Goal: Task Accomplishment & Management: Complete application form

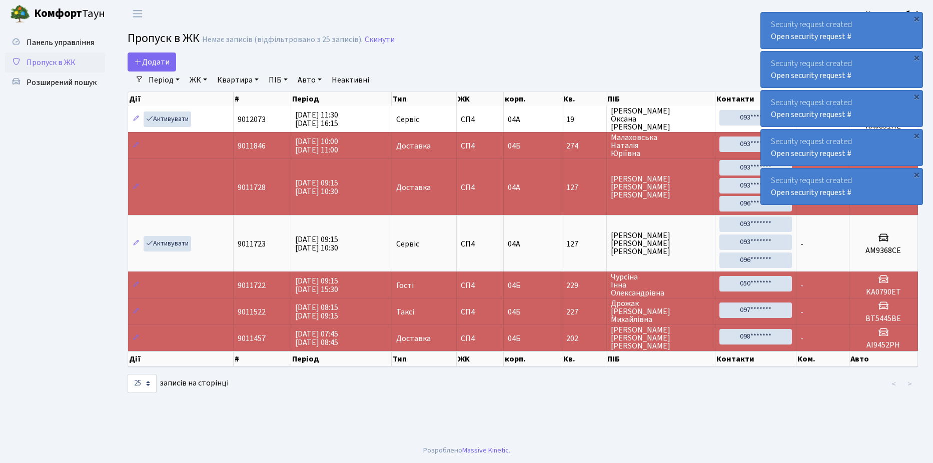
select select "25"
click at [157, 62] on span "Додати" at bounding box center [152, 62] width 36 height 11
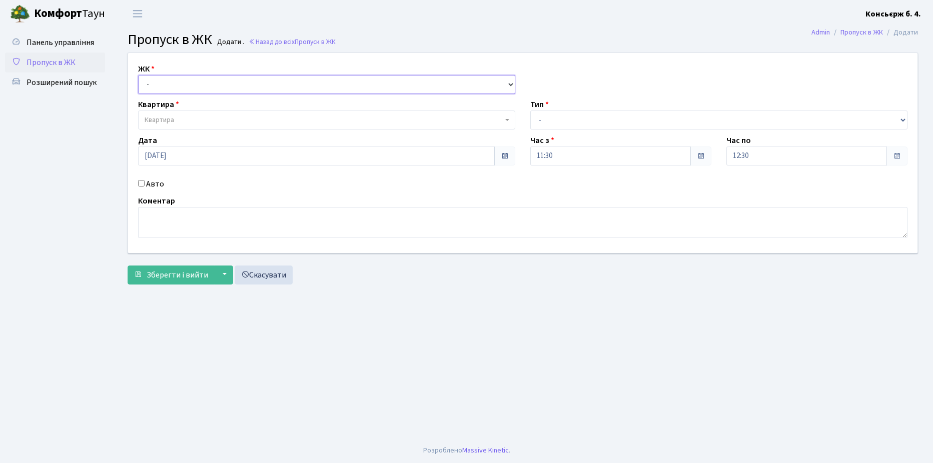
click at [175, 86] on select "- [STREET_ADDRESS]" at bounding box center [326, 84] width 377 height 19
select select "325"
click at [138, 75] on select "- СП4, Столичне шосе, 5" at bounding box center [326, 84] width 377 height 19
select select
click at [188, 115] on span "Квартира" at bounding box center [324, 120] width 358 height 10
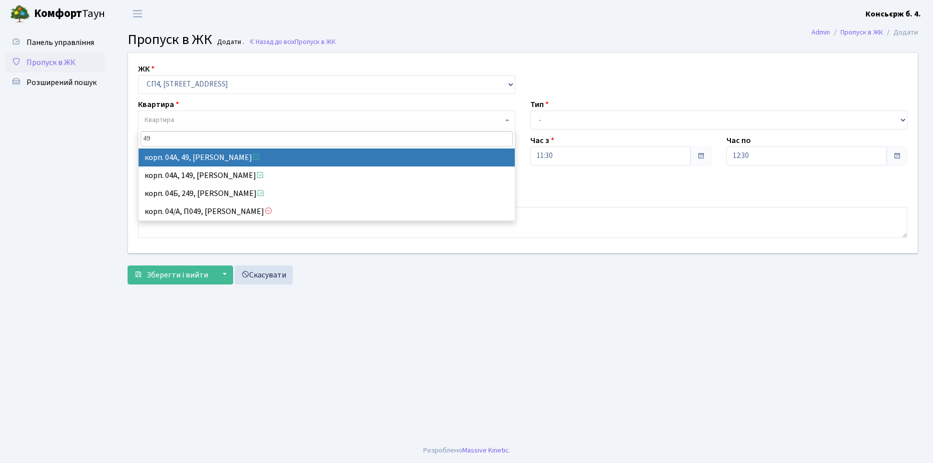
type input "49"
select select "21077"
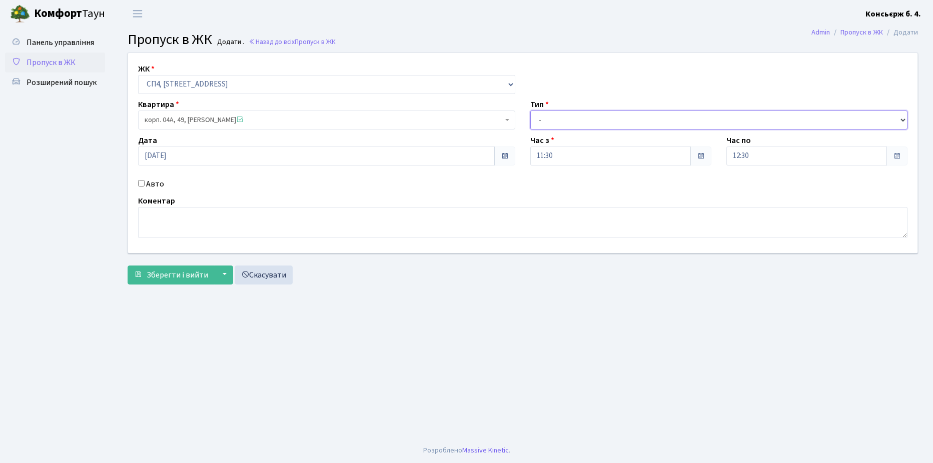
click at [588, 122] on select "- Доставка Таксі Гості Сервіс" at bounding box center [718, 120] width 377 height 19
select select "1"
click at [530, 111] on select "- Доставка Таксі Гості Сервіс" at bounding box center [718, 120] width 377 height 19
click at [142, 182] on input "Авто" at bounding box center [141, 183] width 7 height 7
checkbox input "true"
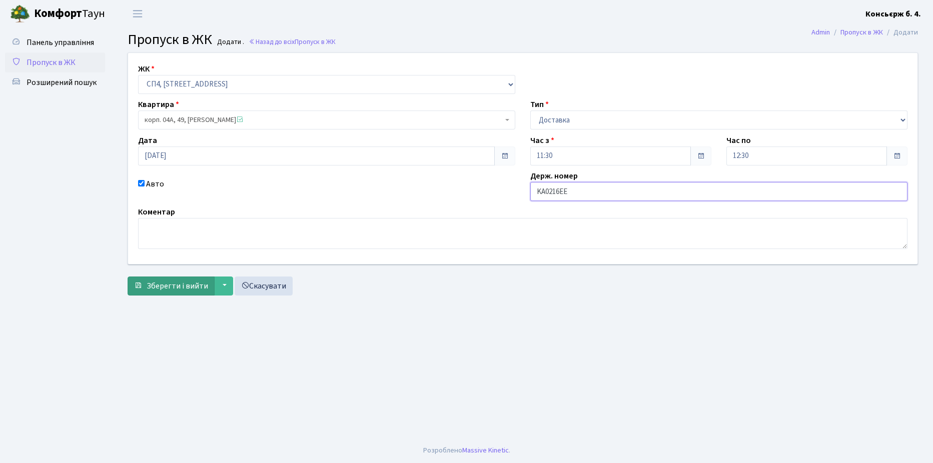
type input "KA0216EE"
click at [148, 285] on span "Зберегти і вийти" at bounding box center [178, 286] width 62 height 11
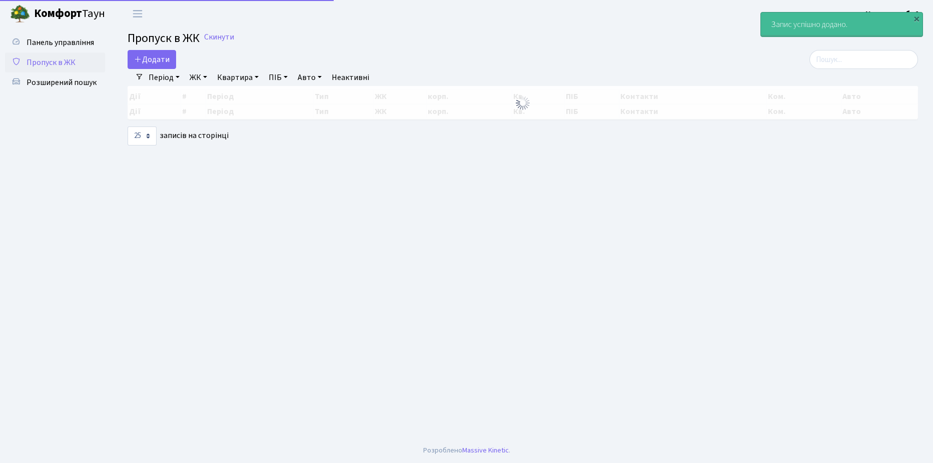
select select "25"
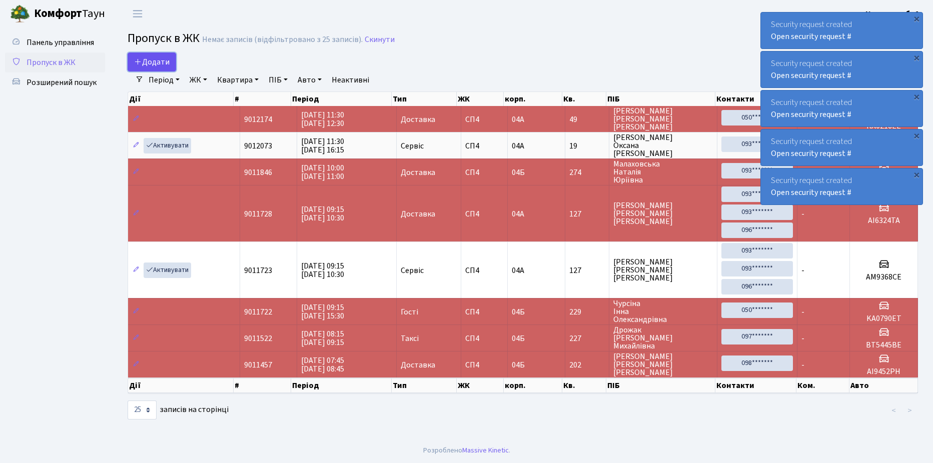
click at [159, 61] on span "Додати" at bounding box center [152, 62] width 36 height 11
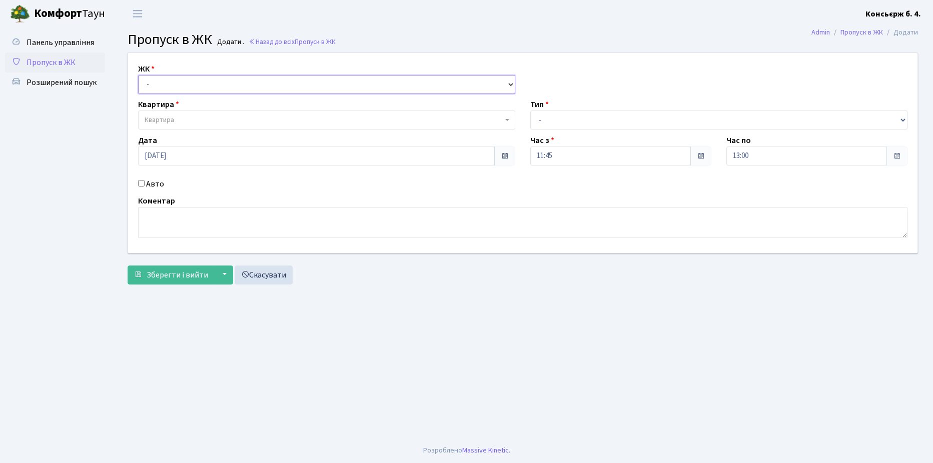
drag, startPoint x: 151, startPoint y: 81, endPoint x: 172, endPoint y: 94, distance: 24.0
click at [151, 81] on select "- СП4, Столичне шосе, 5" at bounding box center [326, 84] width 377 height 19
select select "325"
click at [138, 75] on select "- СП4, Столичне шосе, 5" at bounding box center [326, 84] width 377 height 19
select select
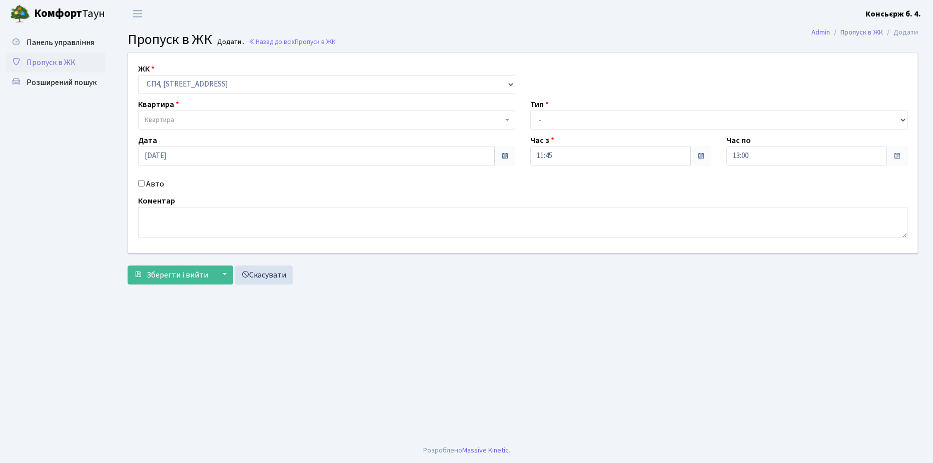
click at [186, 109] on div "Квартира Квартира" at bounding box center [327, 114] width 392 height 31
click at [186, 111] on span "Квартира" at bounding box center [326, 120] width 377 height 19
type input "1"
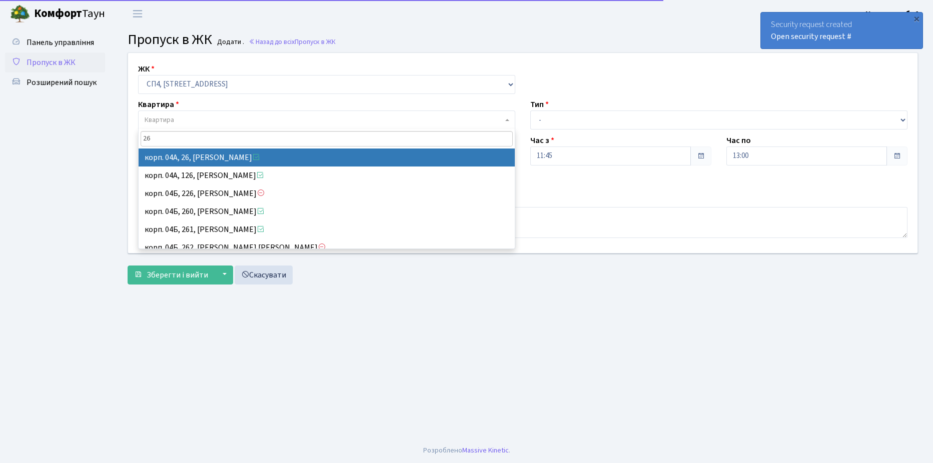
type input "26"
select select "21054"
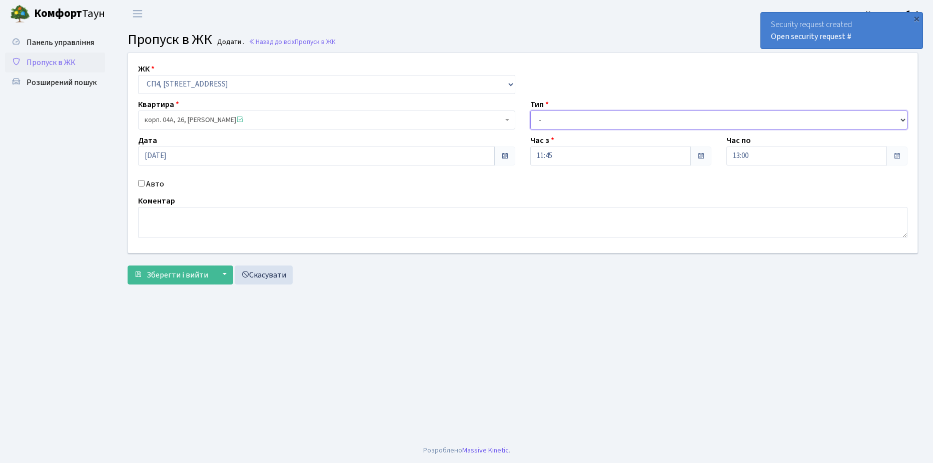
click at [567, 118] on select "- Доставка Таксі Гості Сервіс" at bounding box center [718, 120] width 377 height 19
click at [530, 111] on select "- Доставка Таксі Гості Сервіс" at bounding box center [718, 120] width 377 height 19
drag, startPoint x: 558, startPoint y: 123, endPoint x: 558, endPoint y: 131, distance: 8.0
click at [558, 123] on select "- Доставка Таксі Гості Сервіс" at bounding box center [718, 120] width 377 height 19
select select "1"
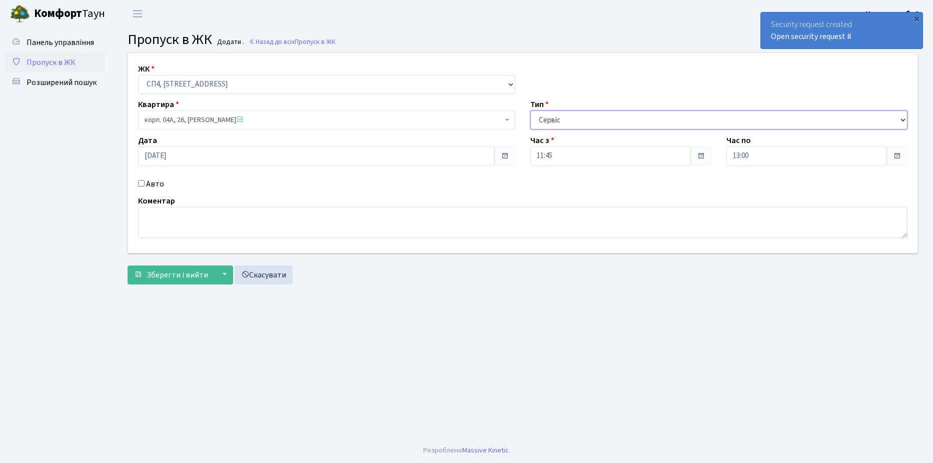
click at [530, 111] on select "- Доставка Таксі Гості Сервіс" at bounding box center [718, 120] width 377 height 19
click at [144, 181] on input "Авто" at bounding box center [141, 183] width 7 height 7
checkbox input "true"
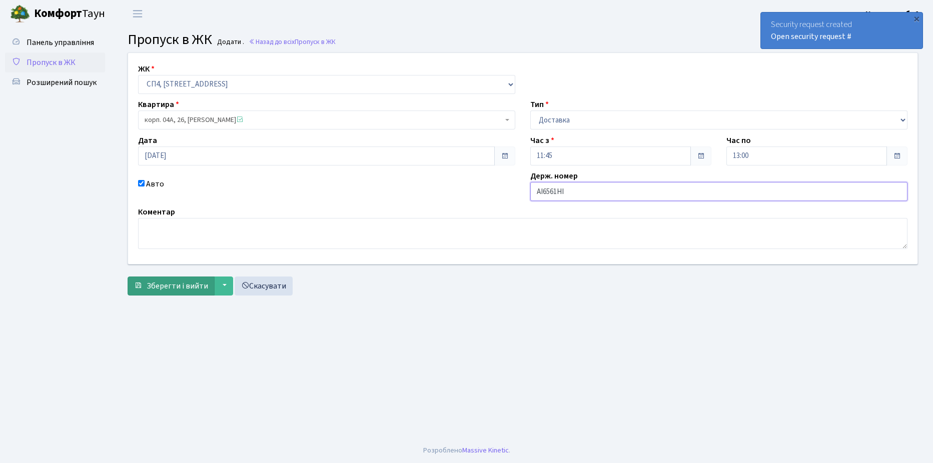
type input "AI6561HI"
click at [176, 280] on button "Зберегти і вийти" at bounding box center [171, 286] width 87 height 19
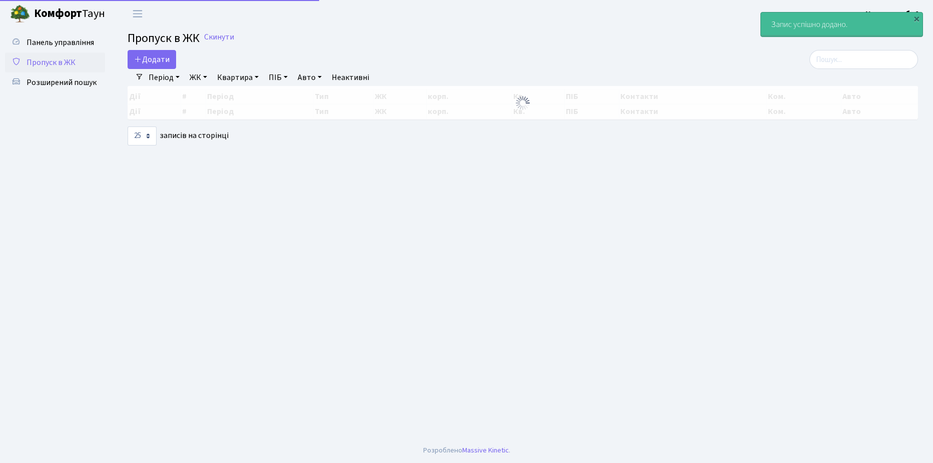
select select "25"
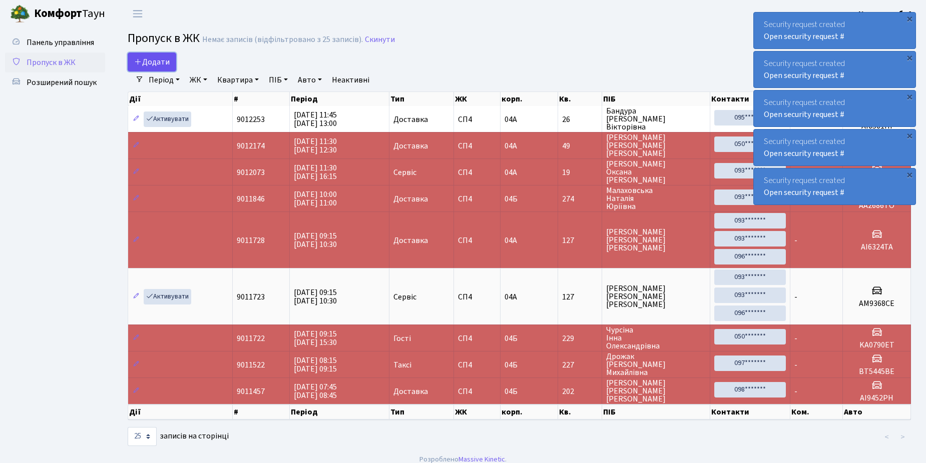
click at [146, 55] on link "Додати" at bounding box center [152, 62] width 49 height 19
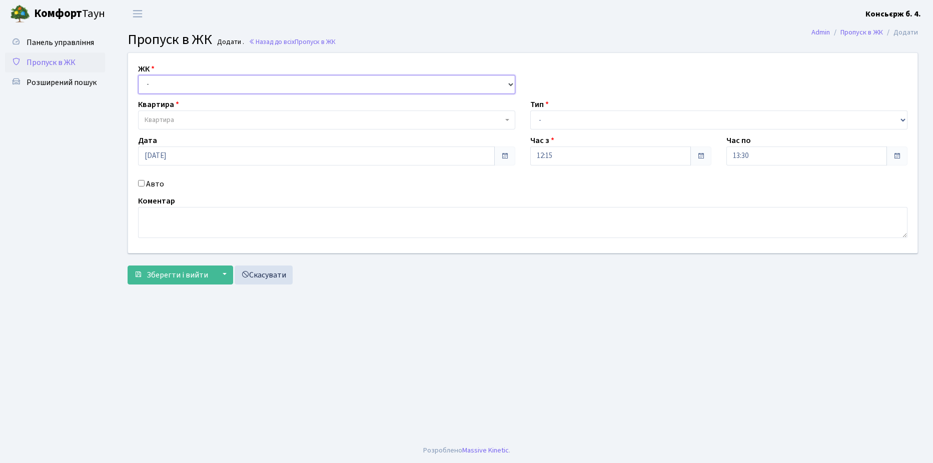
click at [168, 77] on select "- [STREET_ADDRESS]" at bounding box center [326, 84] width 377 height 19
select select "325"
click at [138, 75] on select "- [STREET_ADDRESS]" at bounding box center [326, 84] width 377 height 19
select select
click at [181, 120] on span "Квартира" at bounding box center [324, 120] width 358 height 10
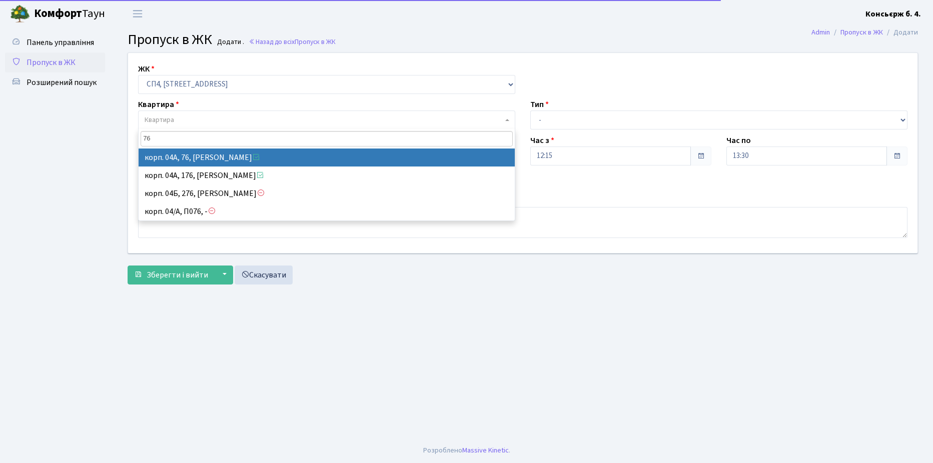
type input "76"
select select "21104"
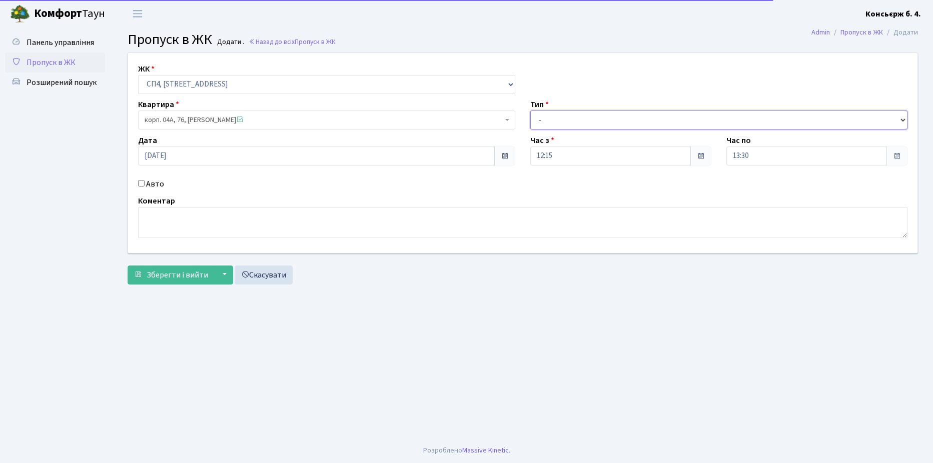
click at [586, 127] on select "- Доставка Таксі Гості Сервіс" at bounding box center [718, 120] width 377 height 19
select select "1"
click at [530, 111] on select "- Доставка Таксі Гості Сервіс" at bounding box center [718, 120] width 377 height 19
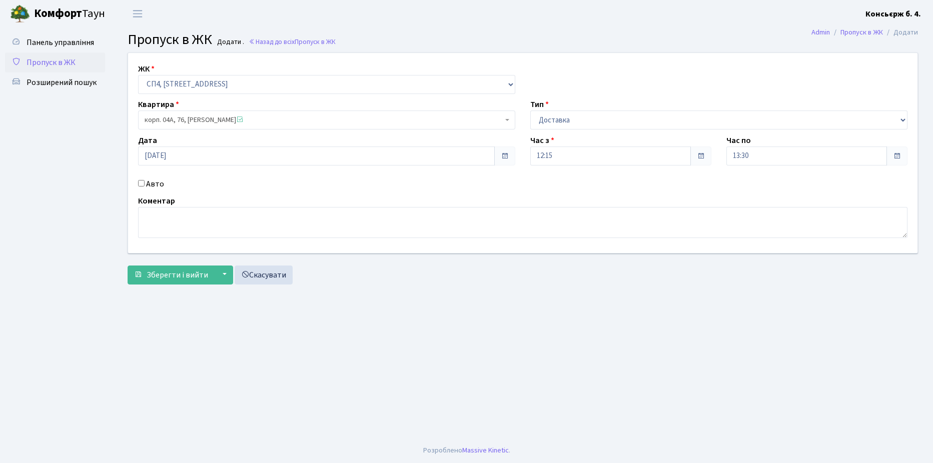
click at [142, 183] on input "Авто" at bounding box center [141, 183] width 7 height 7
checkbox input "true"
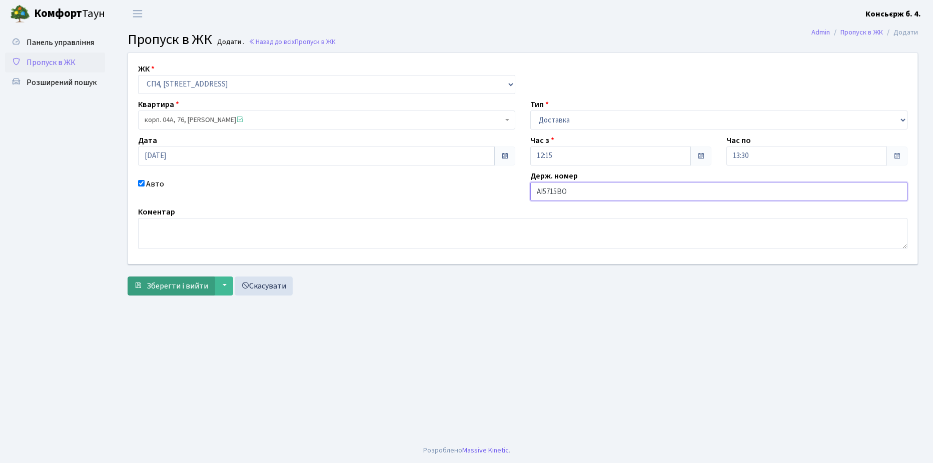
type input "AI5715BO"
click at [177, 281] on span "Зберегти і вийти" at bounding box center [178, 286] width 62 height 11
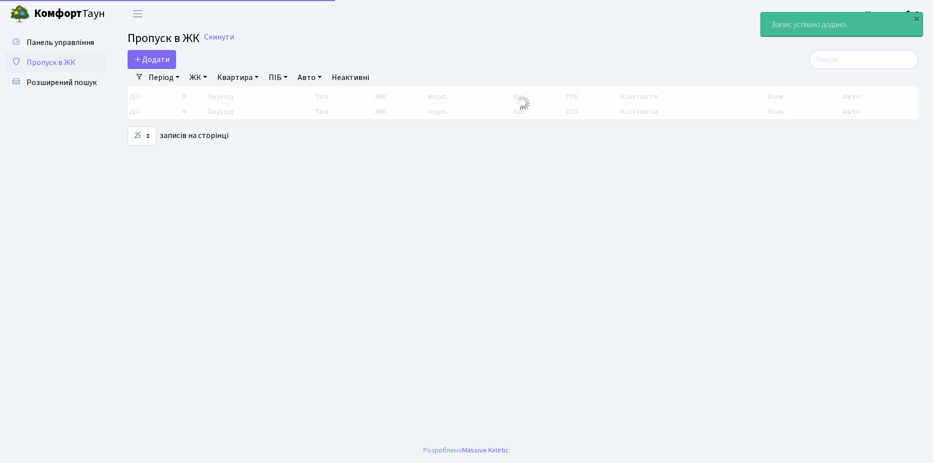
select select "25"
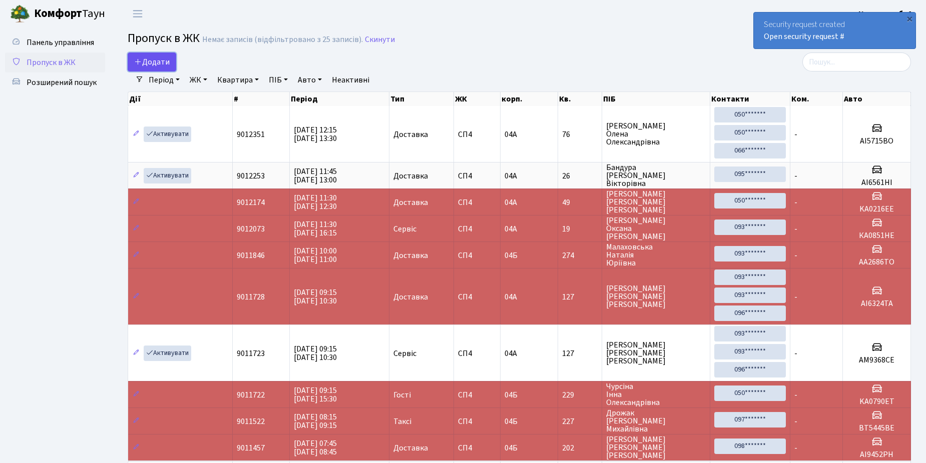
click at [159, 59] on span "Додати" at bounding box center [152, 62] width 36 height 11
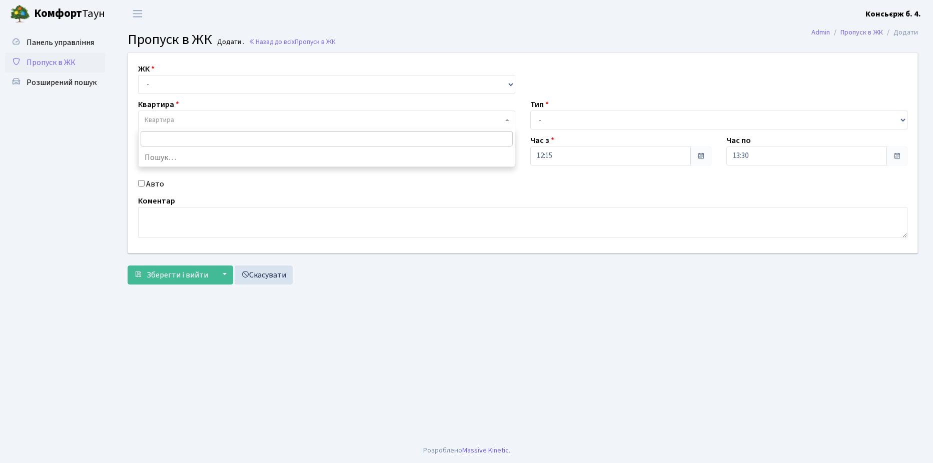
click at [175, 124] on span "Квартира" at bounding box center [324, 120] width 358 height 10
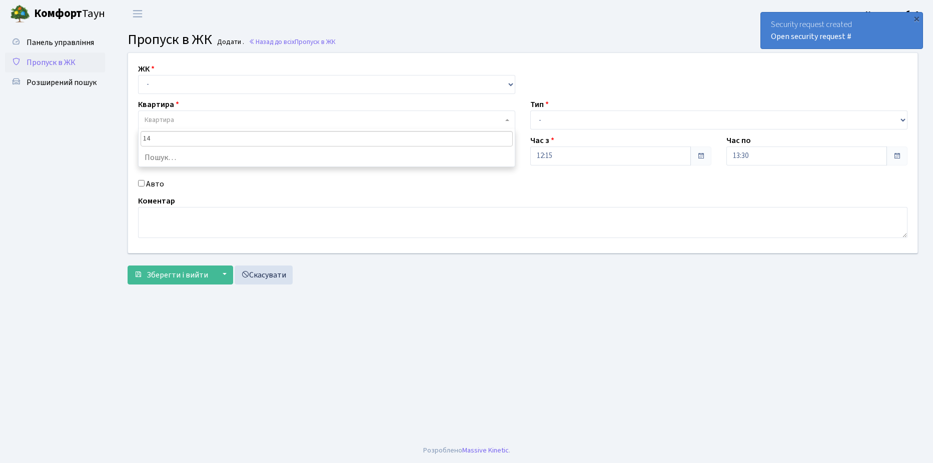
click at [181, 140] on input "14" at bounding box center [327, 139] width 372 height 16
type input "14"
drag, startPoint x: 173, startPoint y: 80, endPoint x: 181, endPoint y: 90, distance: 13.1
click at [173, 80] on select "- СП4, Столичне шосе, 5" at bounding box center [326, 84] width 377 height 19
click at [196, 127] on span "Квартира" at bounding box center [326, 120] width 377 height 19
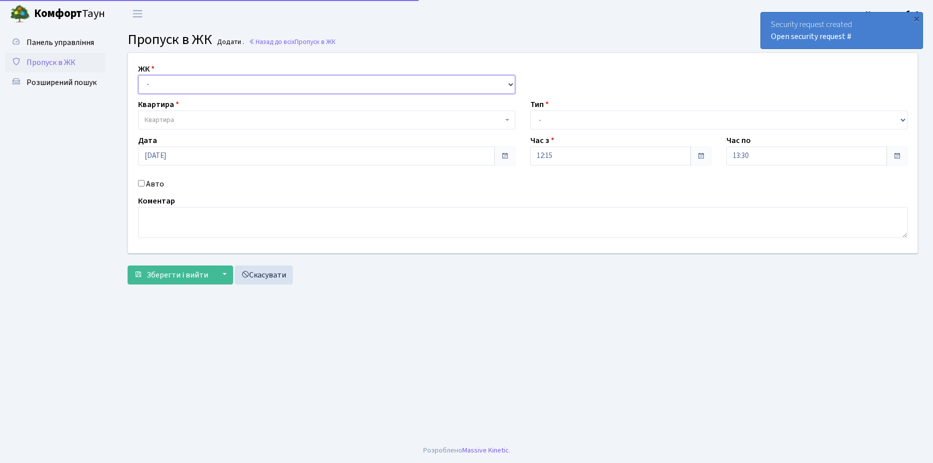
click at [192, 83] on select "- СП4, Столичне шосе, 5" at bounding box center [326, 84] width 377 height 19
select select "325"
click at [138, 75] on select "- СП4, Столичне шосе, 5" at bounding box center [326, 84] width 377 height 19
select select
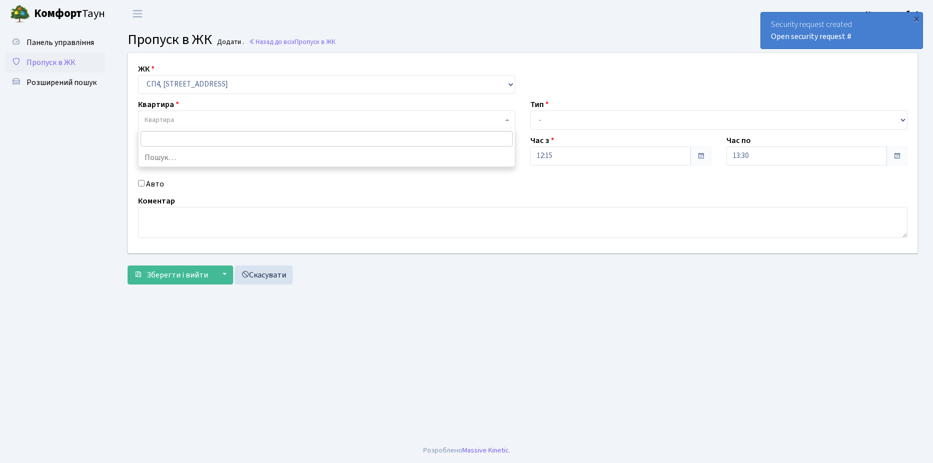
click at [192, 122] on span "Квартира" at bounding box center [324, 120] width 358 height 10
type input "14"
click at [72, 45] on span "Панель управління" at bounding box center [61, 42] width 68 height 11
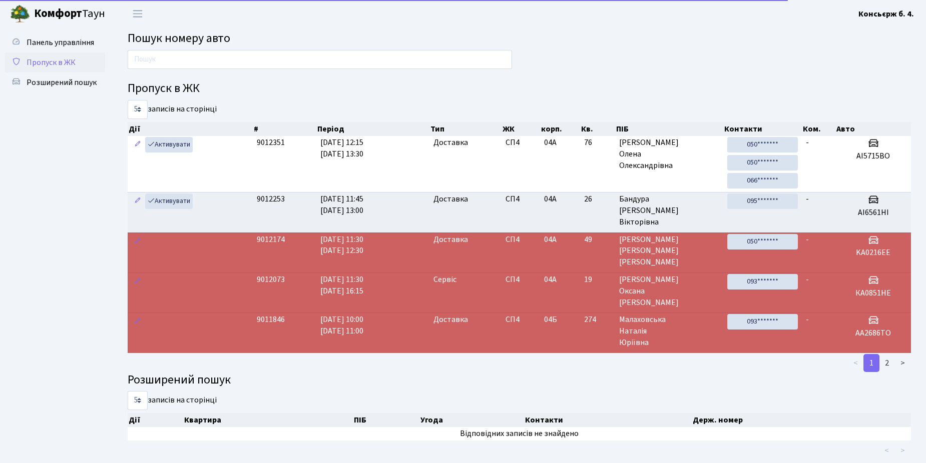
click at [53, 66] on span "Пропуск в ЖК" at bounding box center [51, 62] width 49 height 11
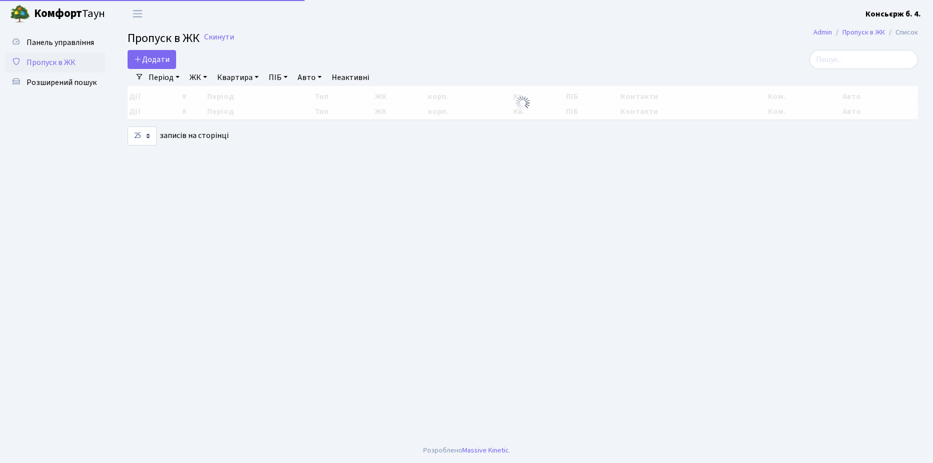
select select "25"
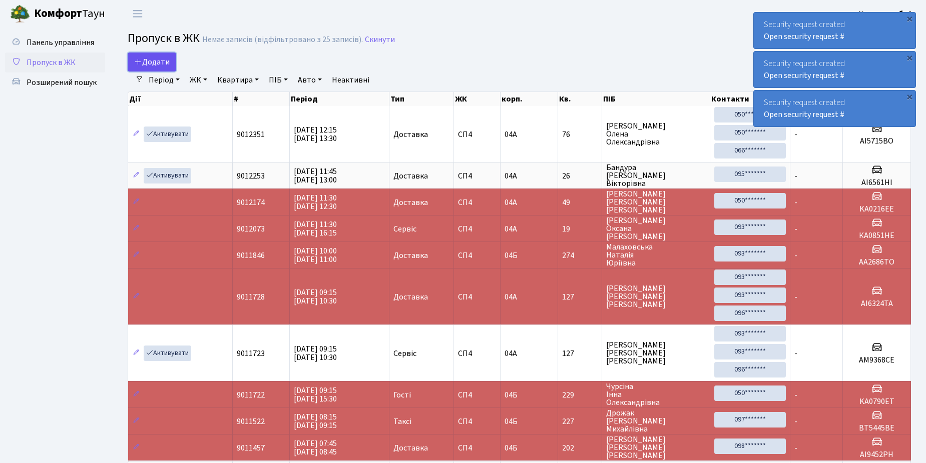
click at [161, 63] on span "Додати" at bounding box center [152, 62] width 36 height 11
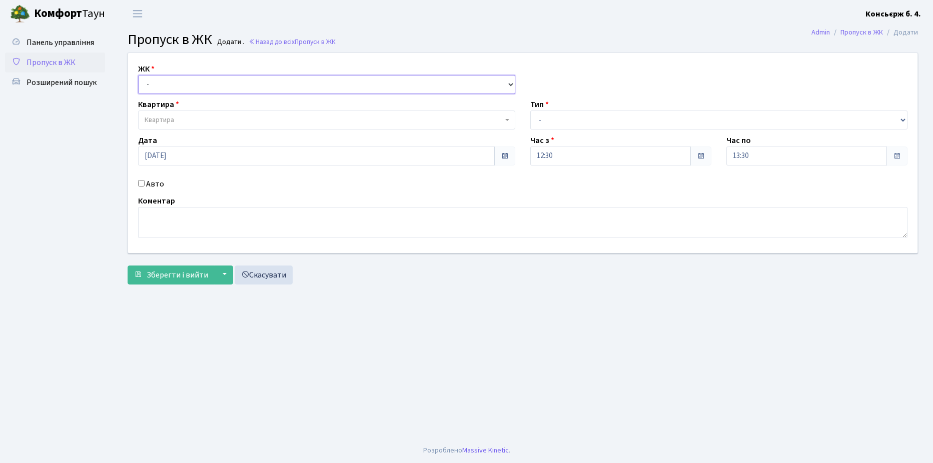
click at [192, 83] on select "- [STREET_ADDRESS]" at bounding box center [326, 84] width 377 height 19
select select "325"
click at [138, 75] on select "- [STREET_ADDRESS]" at bounding box center [326, 84] width 377 height 19
select select
click at [184, 118] on span "Квартира" at bounding box center [324, 120] width 358 height 10
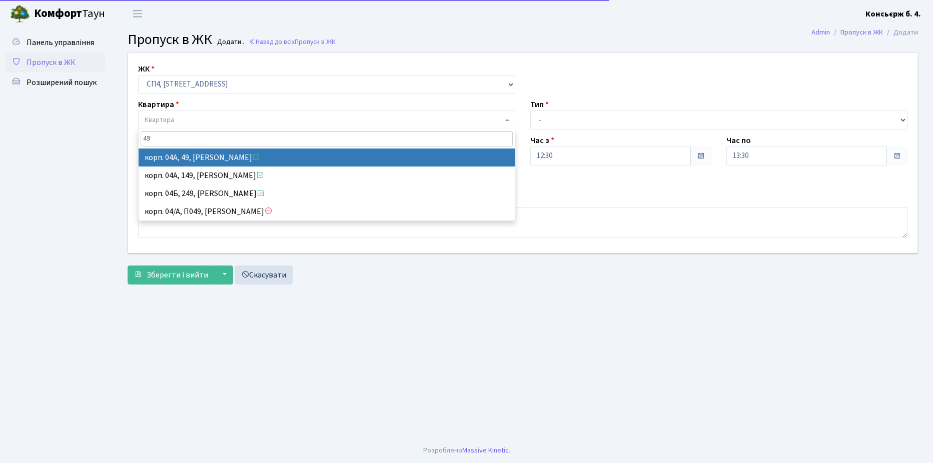
type input "49"
select select "21077"
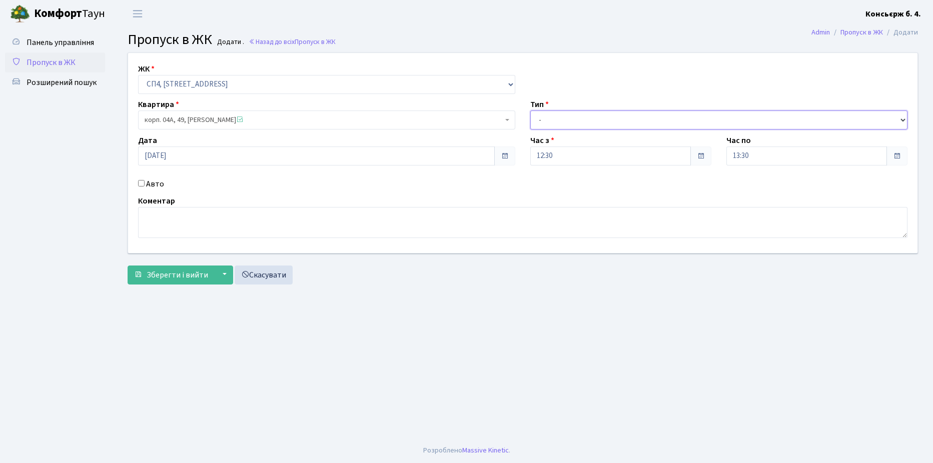
click at [561, 128] on select "- Доставка Таксі Гості Сервіс" at bounding box center [718, 120] width 377 height 19
select select "1"
click at [530, 111] on select "- Доставка Таксі Гості Сервіс" at bounding box center [718, 120] width 377 height 19
click at [141, 185] on input "Авто" at bounding box center [141, 183] width 7 height 7
checkbox input "true"
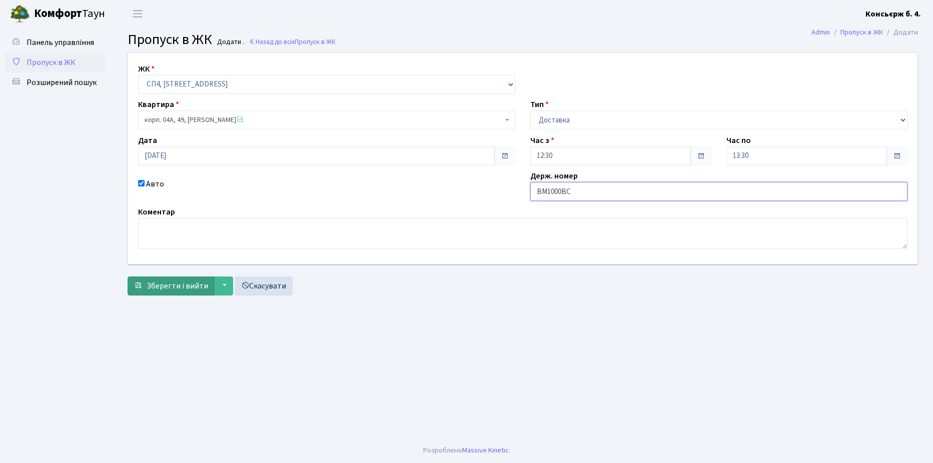
type input "BM1000BC"
click at [173, 290] on span "Зберегти і вийти" at bounding box center [178, 286] width 62 height 11
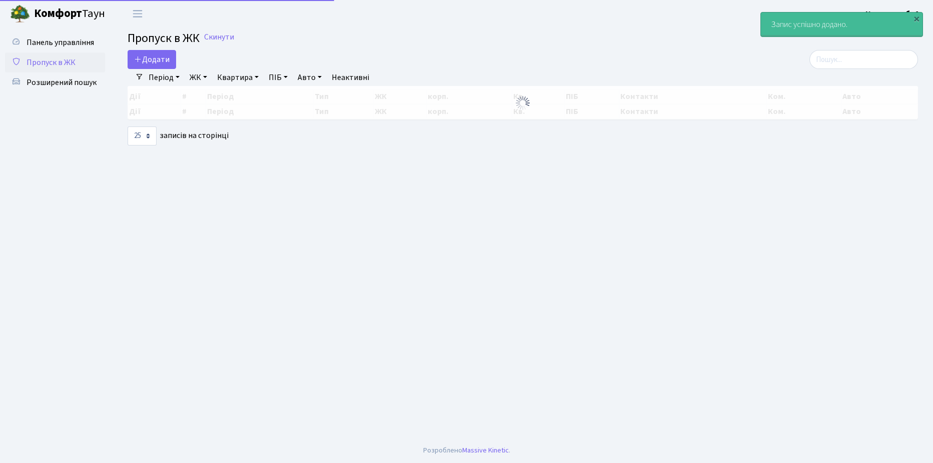
select select "25"
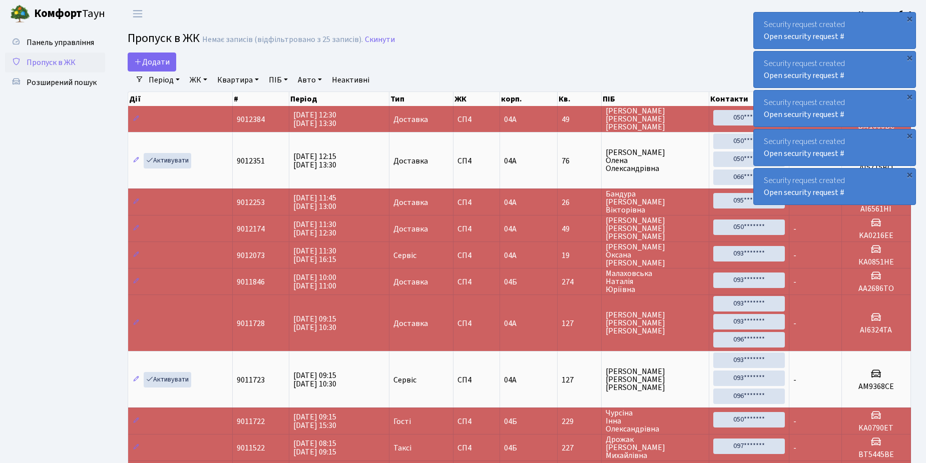
click at [83, 67] on link "Пропуск в ЖК" at bounding box center [55, 63] width 100 height 20
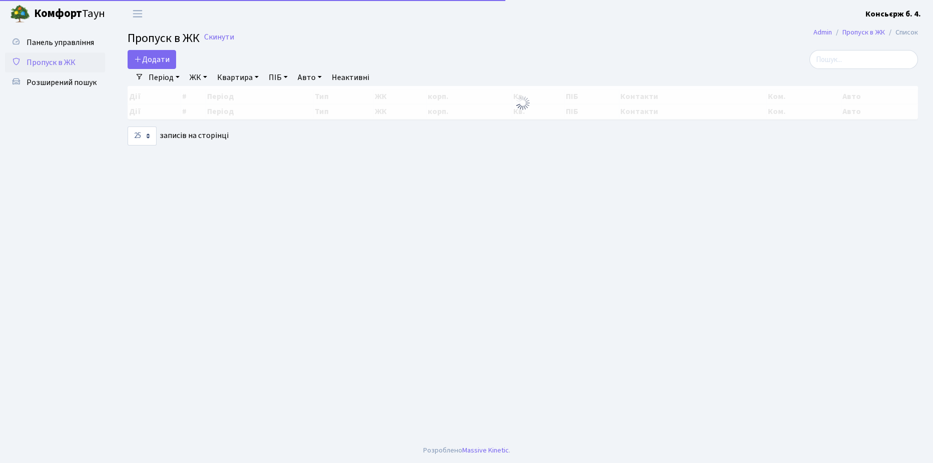
select select "25"
